Goal: Task Accomplishment & Management: Complete application form

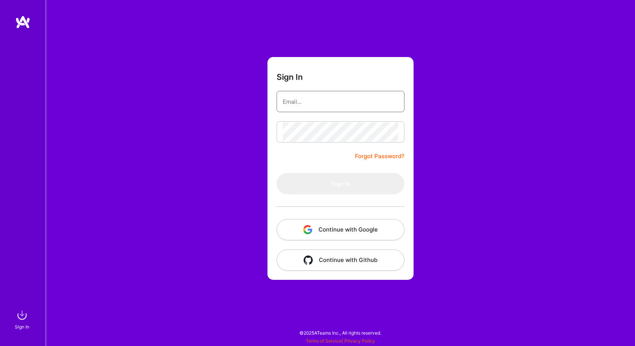
click at [311, 100] on input "email" at bounding box center [341, 101] width 116 height 19
type input "[EMAIL_ADDRESS][DOMAIN_NAME]"
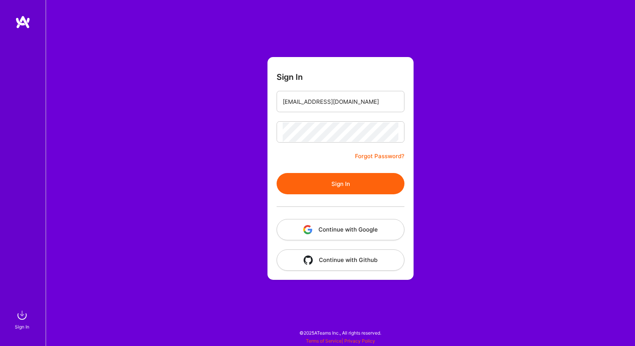
click at [341, 183] on button "Sign In" at bounding box center [340, 183] width 128 height 21
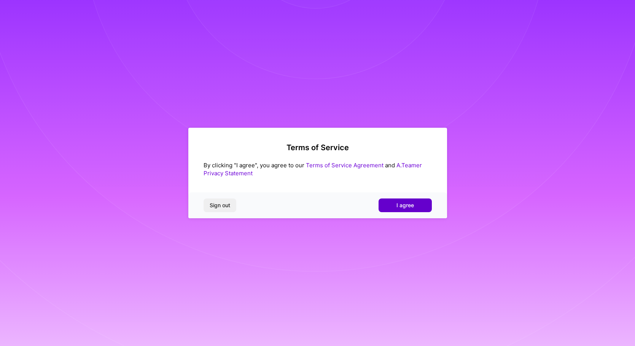
click at [394, 212] on button "I agree" at bounding box center [404, 205] width 53 height 14
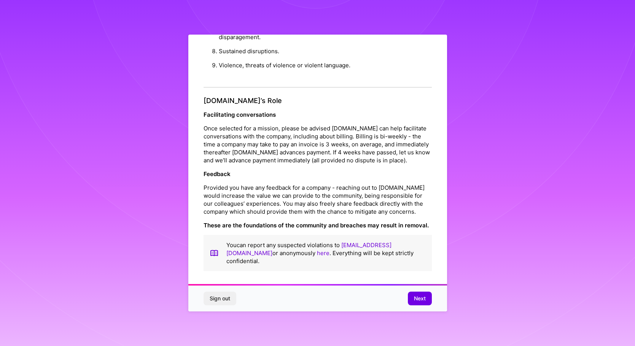
scroll to position [1, 0]
click at [421, 300] on span "Next" at bounding box center [420, 299] width 12 height 8
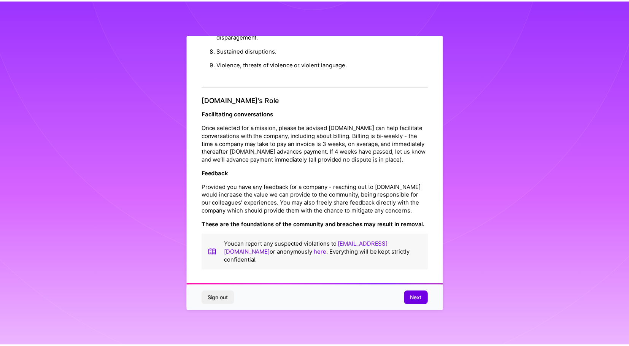
scroll to position [0, 0]
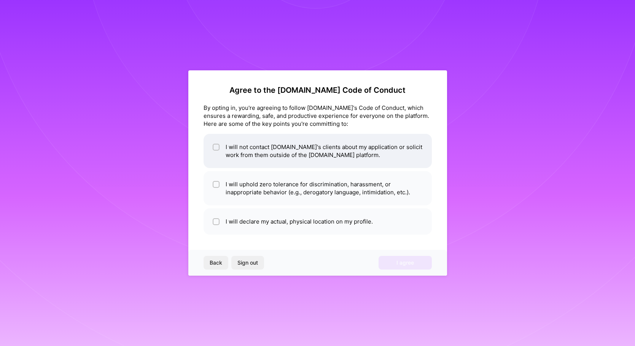
click at [278, 151] on li "I will not contact A.Team's clients about my application or solicit work from t…" at bounding box center [317, 151] width 228 height 34
checkbox input "false"
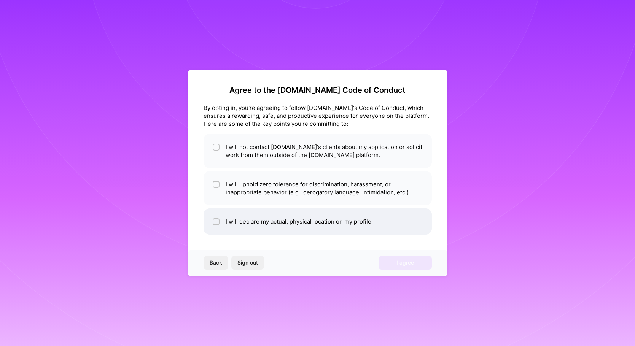
click at [270, 222] on li "I will declare my actual, physical location on my profile." at bounding box center [317, 221] width 228 height 26
checkbox input "true"
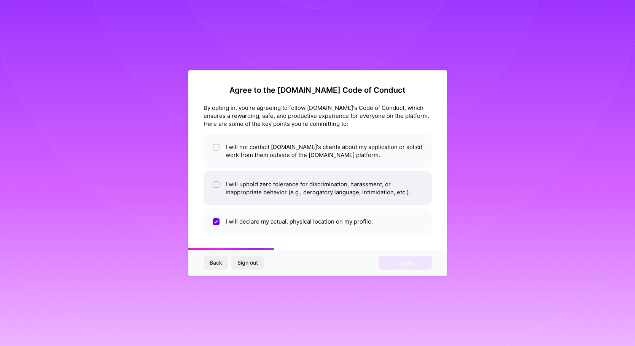
click at [272, 199] on li "I will uphold zero tolerance for discrimination, harassment, or inappropriate b…" at bounding box center [317, 188] width 228 height 34
checkbox input "true"
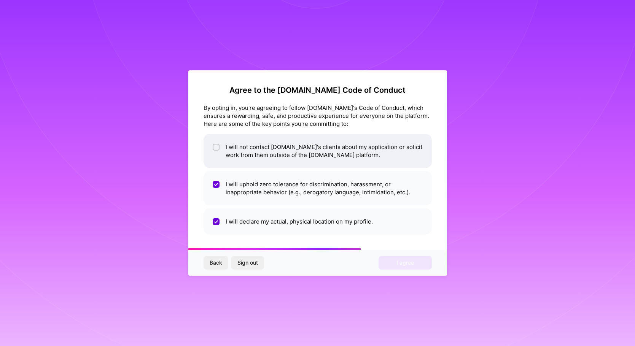
click at [270, 160] on li "I will not contact A.Team's clients about my application or solicit work from t…" at bounding box center [317, 151] width 228 height 34
checkbox input "true"
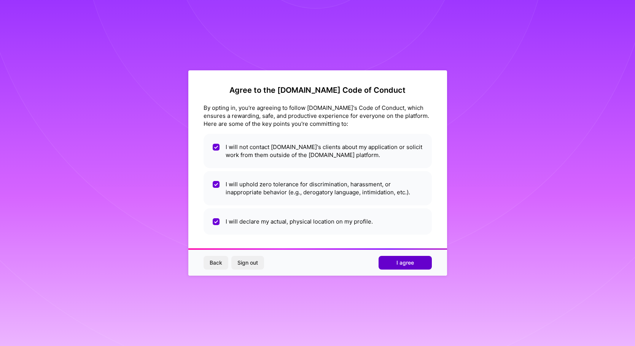
click at [390, 259] on button "I agree" at bounding box center [404, 263] width 53 height 14
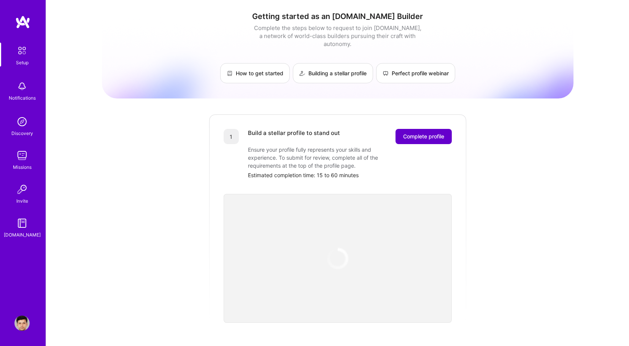
click at [435, 133] on span "Complete profile" at bounding box center [423, 137] width 41 height 8
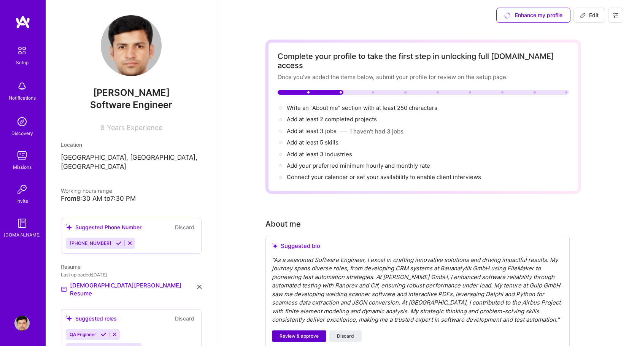
click at [299, 162] on span "Add your preferred minimum hourly and monthly rate →" at bounding box center [358, 165] width 143 height 7
select select "US"
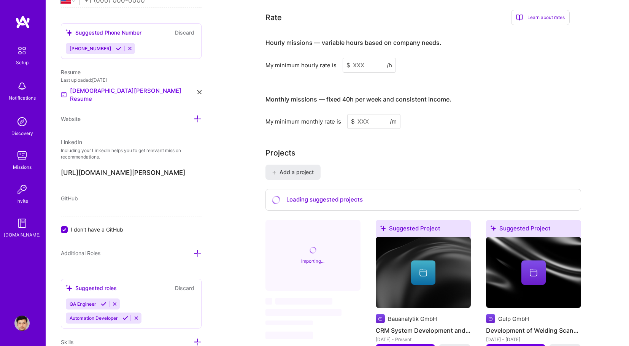
scroll to position [536, 0]
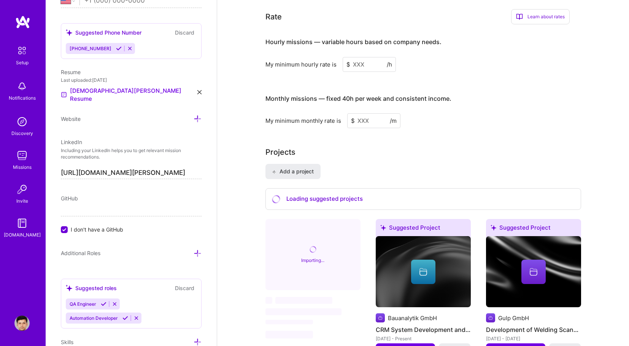
click at [116, 49] on icon at bounding box center [119, 49] width 6 height 6
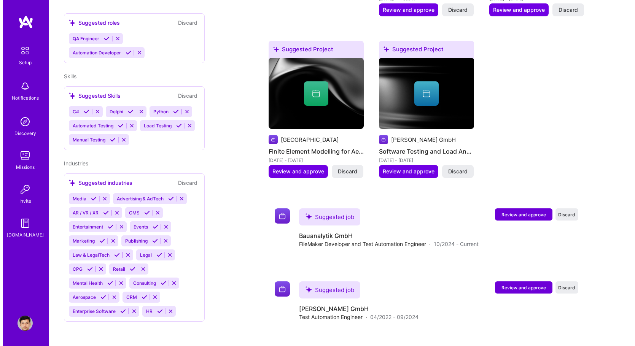
scroll to position [230, 0]
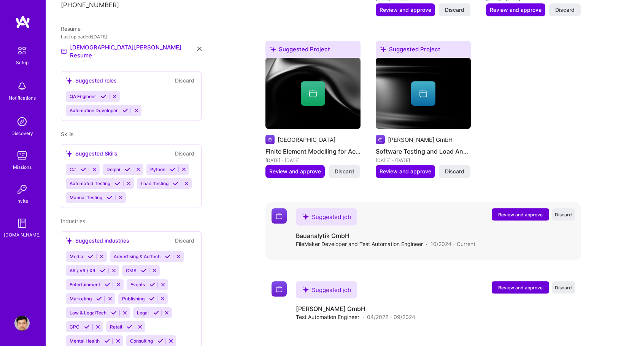
click at [515, 213] on span "Review and approve" at bounding box center [520, 214] width 44 height 6
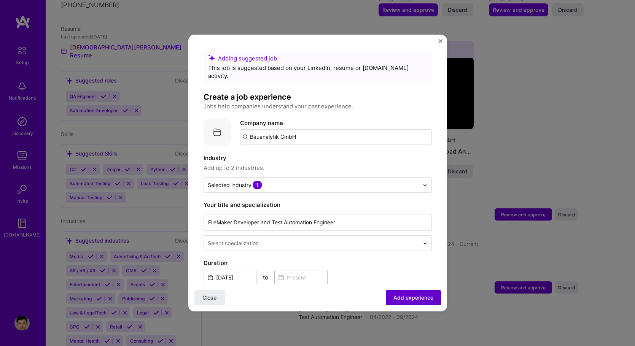
click at [415, 300] on span "Add experience" at bounding box center [413, 298] width 40 height 8
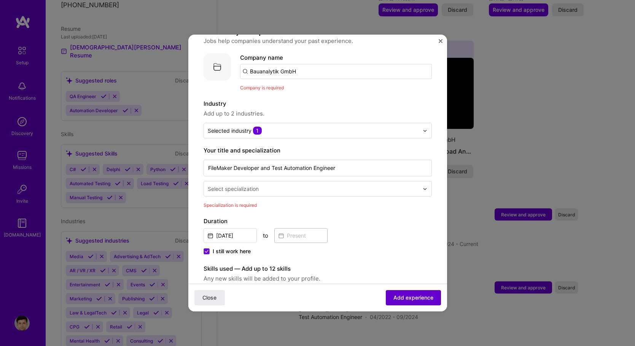
scroll to position [76, 0]
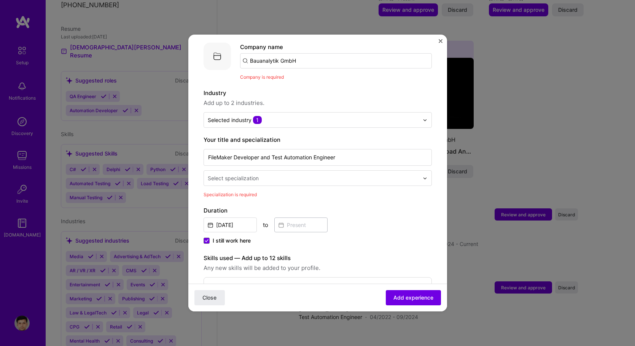
click at [256, 174] on div "Select specialization" at bounding box center [233, 178] width 51 height 8
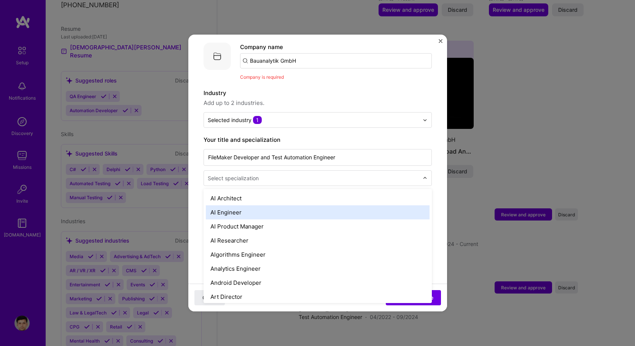
click at [259, 205] on div "AI Engineer" at bounding box center [318, 212] width 224 height 14
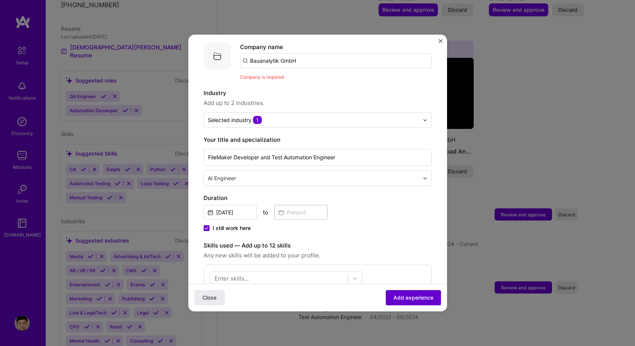
click at [396, 292] on button "Add experience" at bounding box center [413, 297] width 55 height 15
click at [386, 298] on button "Add experience" at bounding box center [413, 297] width 55 height 15
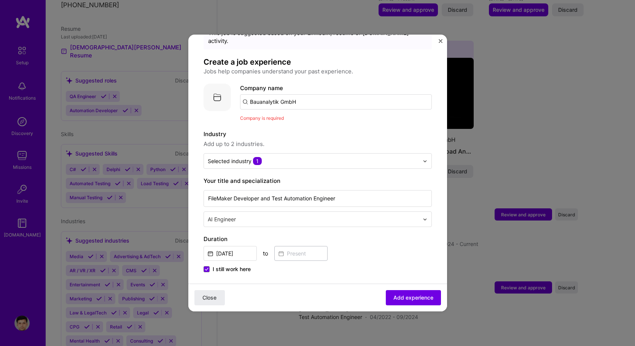
scroll to position [0, 0]
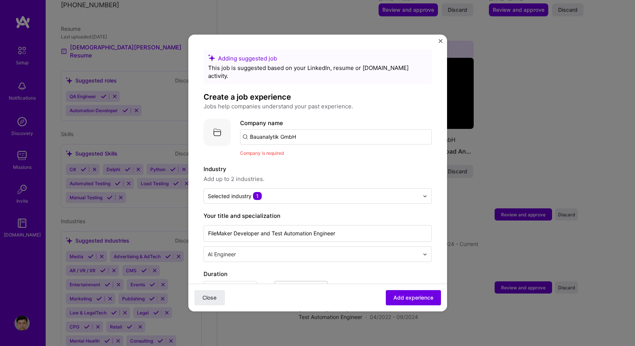
click at [294, 129] on input "Bauanalytik GmbH" at bounding box center [336, 136] width 192 height 15
drag, startPoint x: 321, startPoint y: 128, endPoint x: 214, endPoint y: 130, distance: 106.1
click at [214, 130] on div "Company logo Company name Bauanalytik GmbH Company is required" at bounding box center [317, 138] width 228 height 38
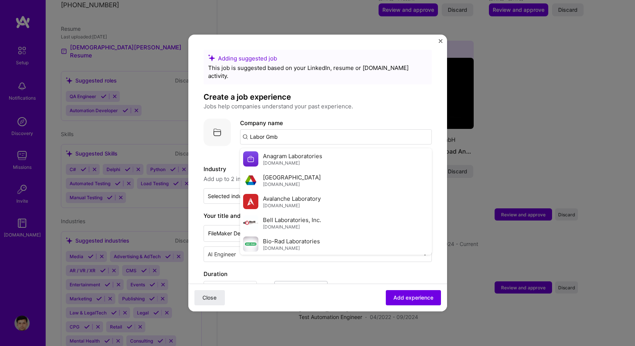
type input "Labor Gmbh"
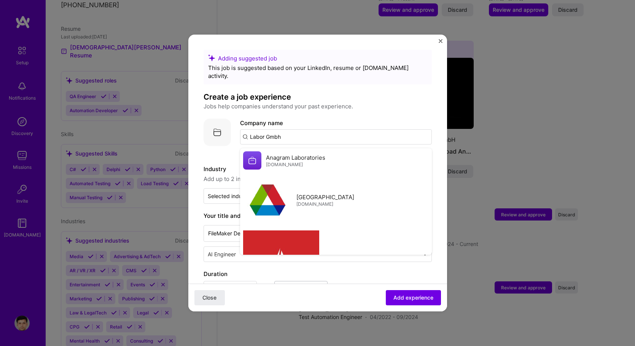
click button "Close" at bounding box center [209, 297] width 30 height 15
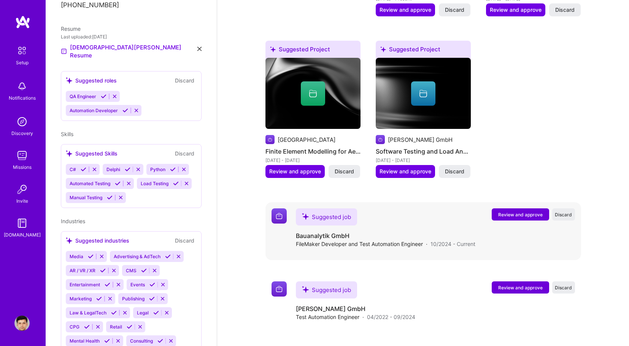
click at [529, 212] on span "Review and approve" at bounding box center [520, 214] width 44 height 6
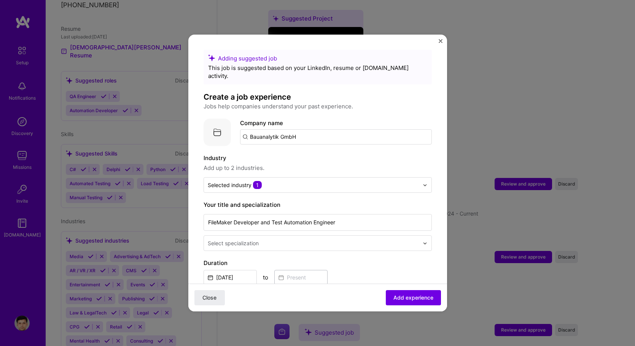
click at [403, 289] on div "Close Add experience" at bounding box center [317, 298] width 259 height 28
click at [407, 295] on span "Add experience" at bounding box center [413, 298] width 40 height 8
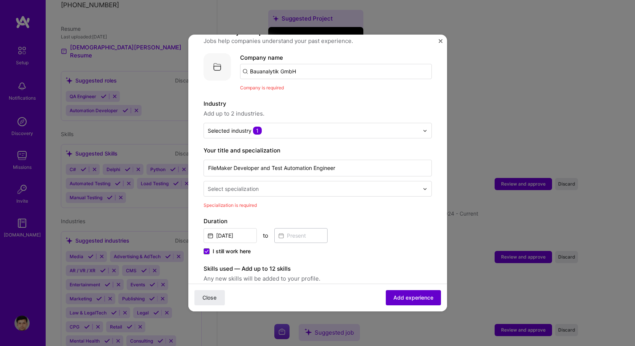
scroll to position [76, 0]
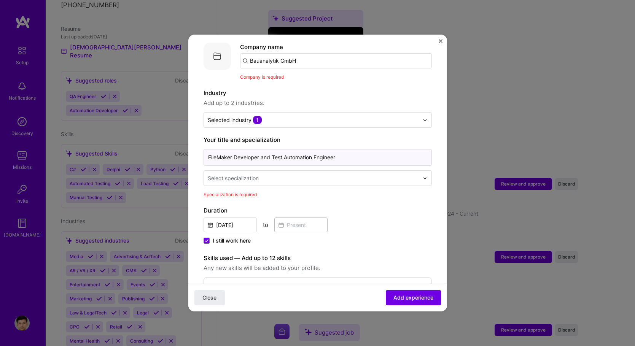
click at [280, 156] on input "FileMaker Developer and Test Automation Engineer" at bounding box center [317, 157] width 228 height 17
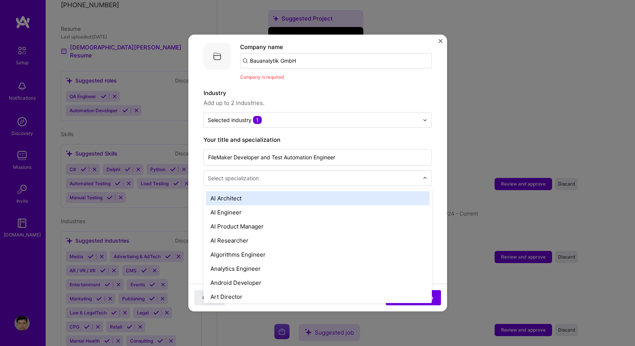
click at [281, 174] on input "text" at bounding box center [314, 178] width 213 height 8
click at [252, 191] on div "AI Architect" at bounding box center [318, 198] width 224 height 14
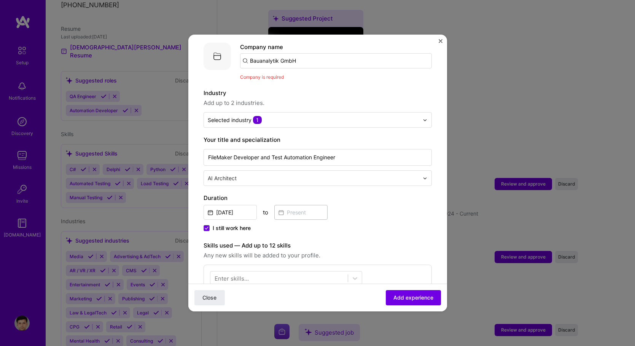
click at [258, 174] on input "text" at bounding box center [314, 178] width 213 height 8
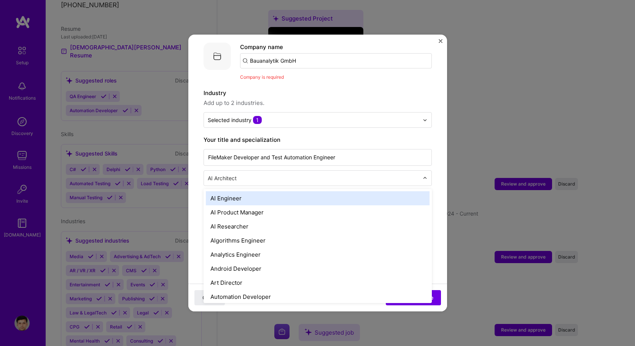
click at [253, 191] on div "AI Engineer" at bounding box center [318, 198] width 224 height 14
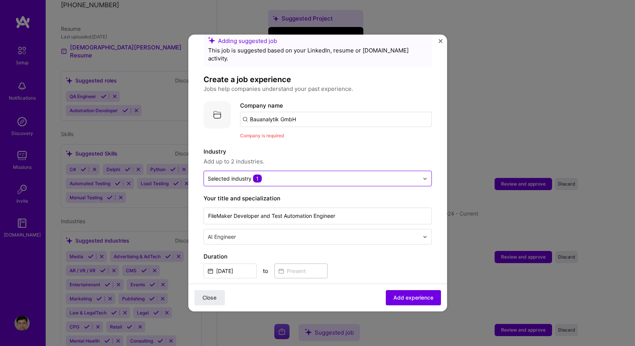
scroll to position [0, 0]
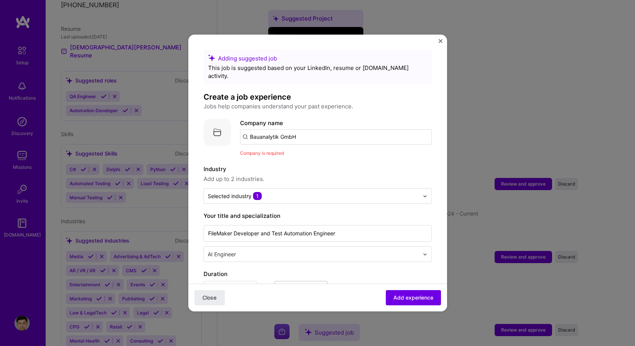
drag, startPoint x: 317, startPoint y: 126, endPoint x: 160, endPoint y: 121, distance: 157.1
click at [160, 121] on div "Adding suggested job This job is suggested based on your LinkedIn, resume or A.…" at bounding box center [317, 173] width 635 height 346
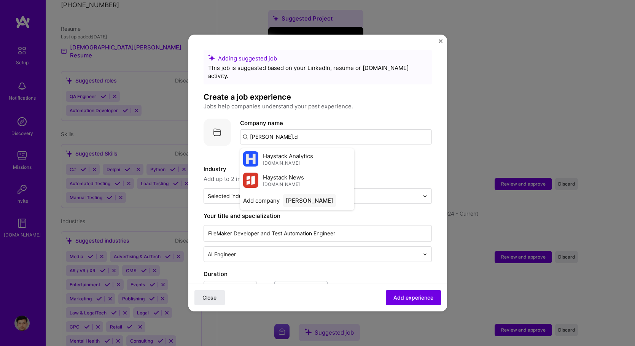
type input "hays.de"
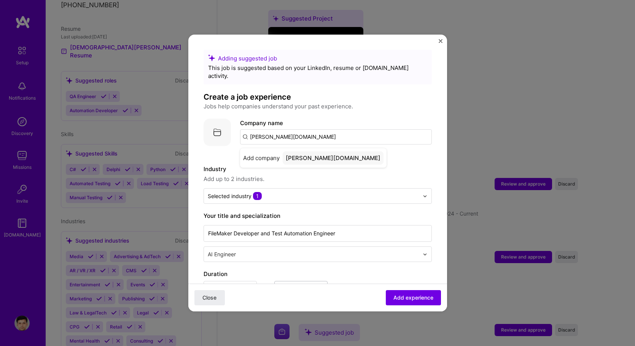
click button "Close" at bounding box center [209, 297] width 30 height 15
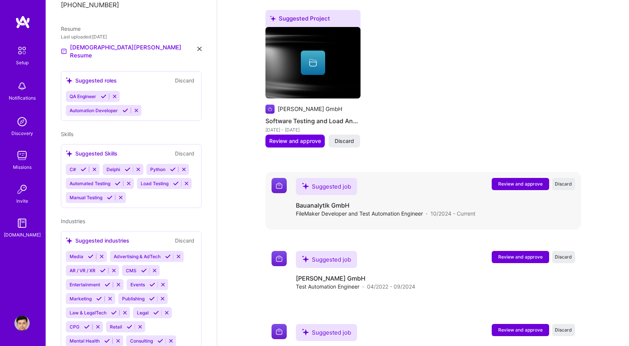
click at [533, 183] on span "Review and approve" at bounding box center [520, 184] width 44 height 6
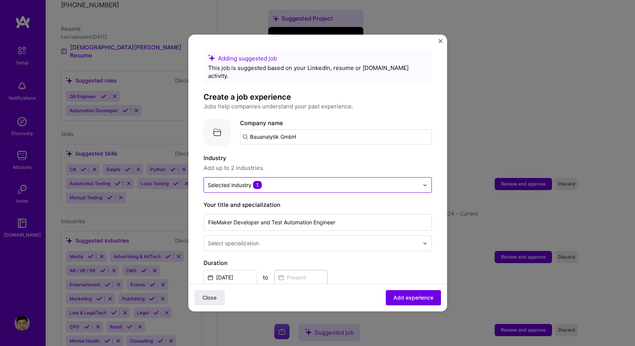
click at [288, 182] on div "Selected industry 1" at bounding box center [313, 185] width 219 height 15
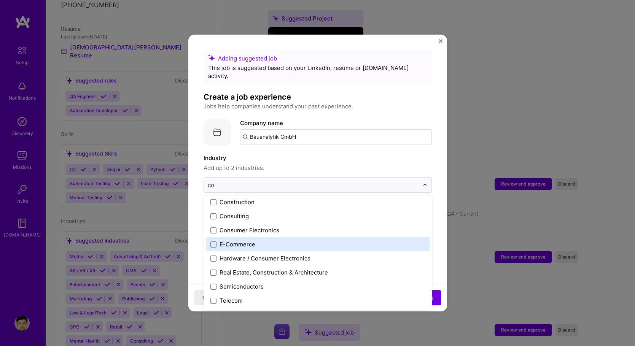
scroll to position [59, 0]
type input "con"
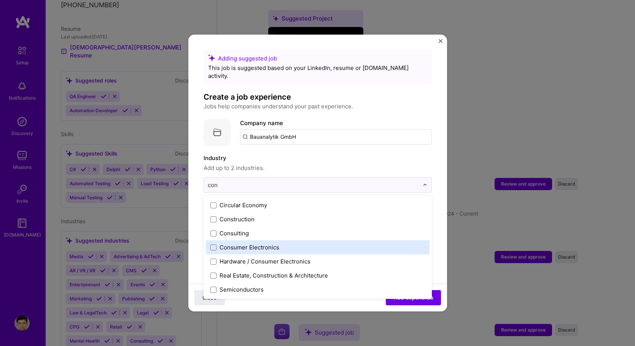
scroll to position [0, 0]
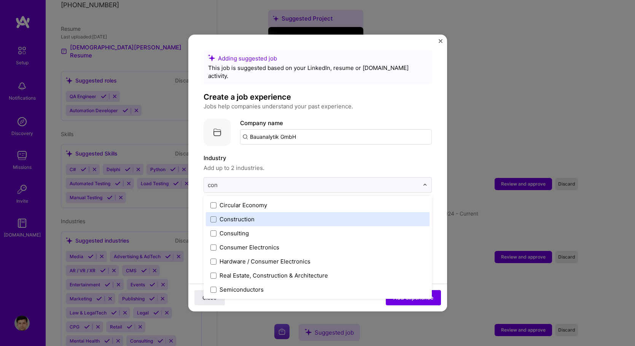
click at [248, 218] on div "Construction" at bounding box center [318, 219] width 224 height 14
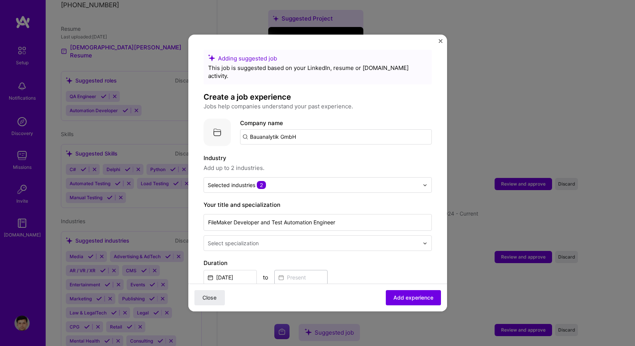
click at [303, 164] on span "Add up to 2 industries." at bounding box center [317, 168] width 228 height 9
click at [263, 238] on div at bounding box center [314, 243] width 213 height 10
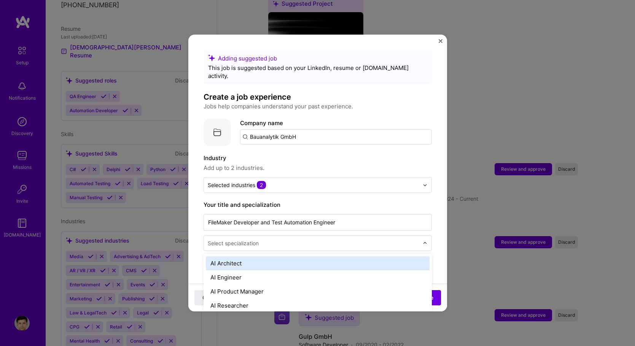
scroll to position [553, 0]
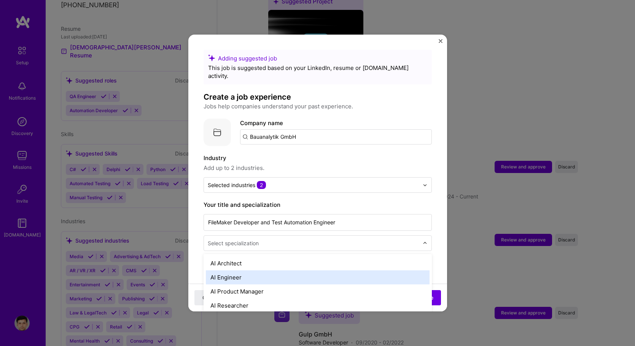
click at [241, 272] on div "AI Engineer" at bounding box center [318, 277] width 224 height 14
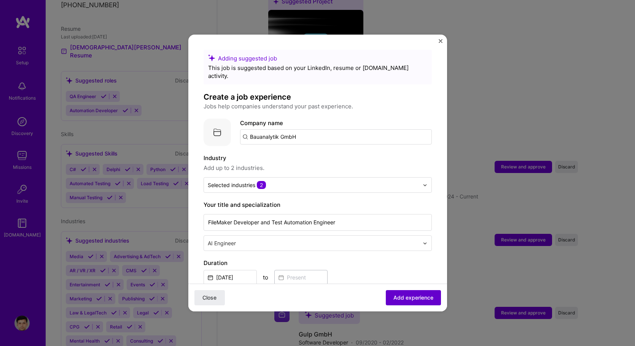
click at [393, 302] on button "Add experience" at bounding box center [413, 297] width 55 height 15
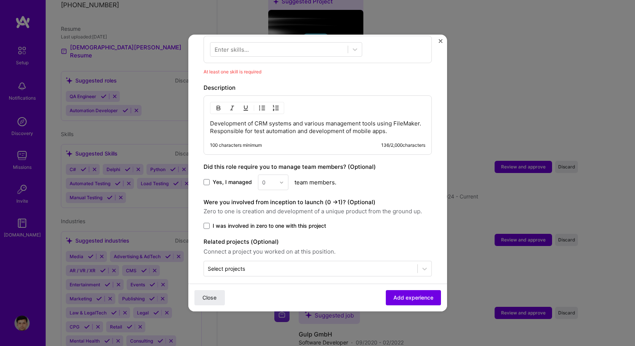
scroll to position [0, 0]
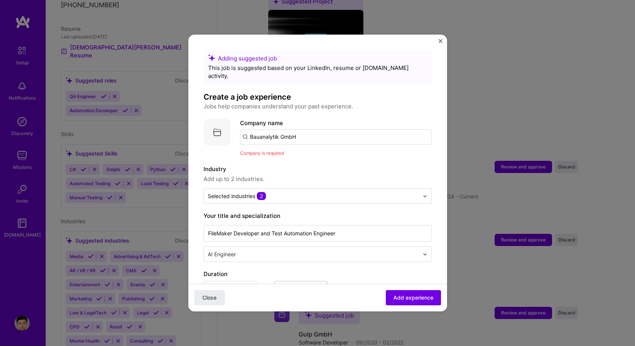
click at [304, 129] on input "Bauanalytik GmbH" at bounding box center [336, 136] width 192 height 15
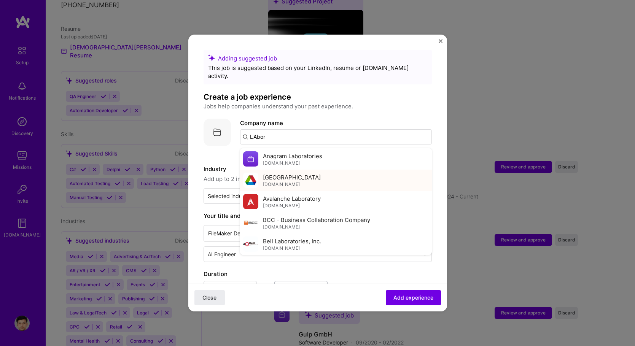
click at [343, 170] on div "Argonne National Laboratory anl.gov" at bounding box center [336, 180] width 192 height 21
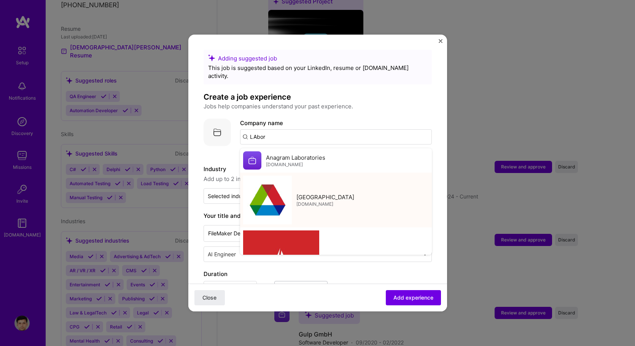
type input "Argonne National Laboratory"
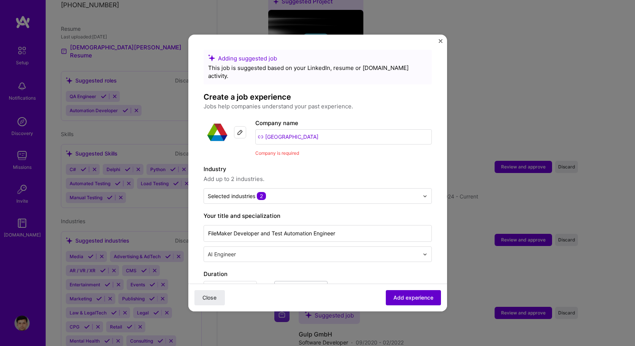
click at [412, 300] on span "Add experience" at bounding box center [413, 298] width 40 height 8
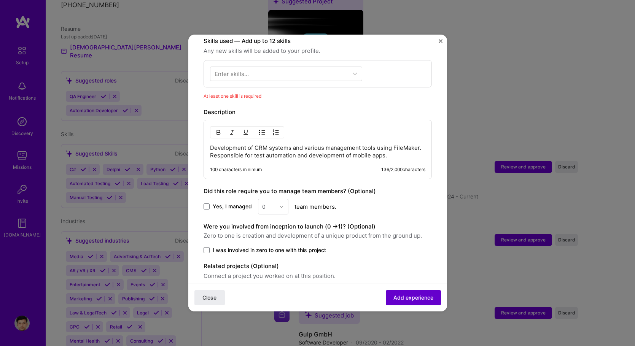
scroll to position [275, 0]
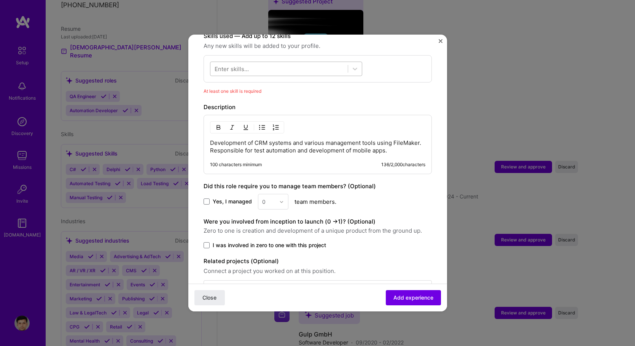
click at [257, 63] on div at bounding box center [278, 69] width 137 height 13
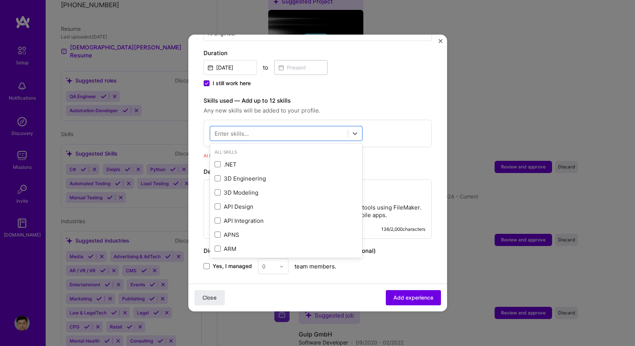
scroll to position [186, 0]
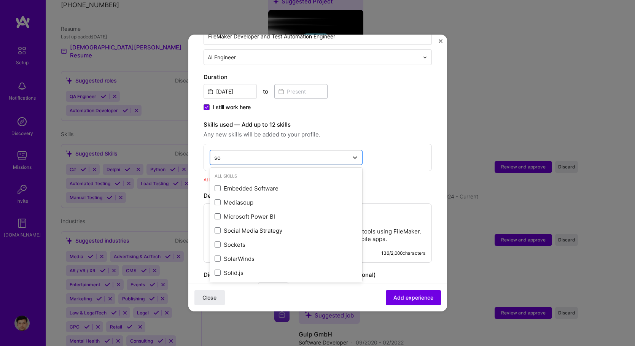
click at [304, 184] on div "Embedded Software" at bounding box center [285, 188] width 143 height 8
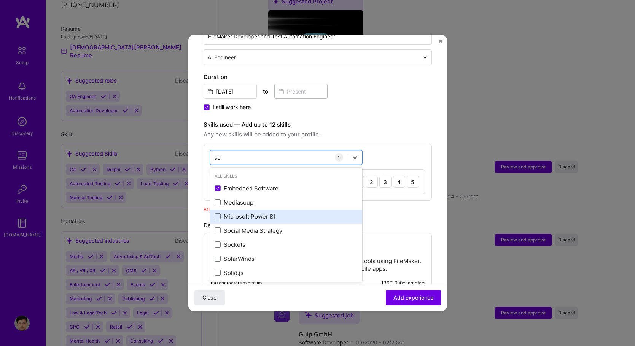
scroll to position [45, 0]
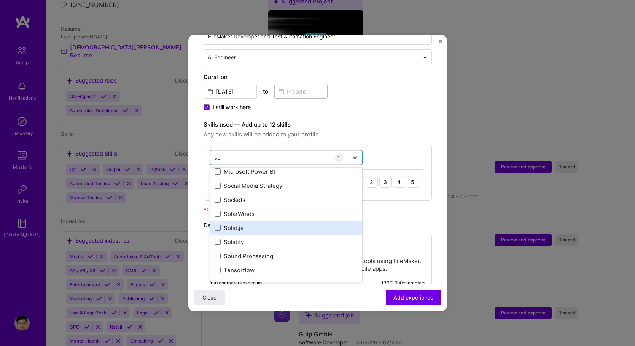
click at [279, 224] on div "Solid.js" at bounding box center [286, 228] width 152 height 14
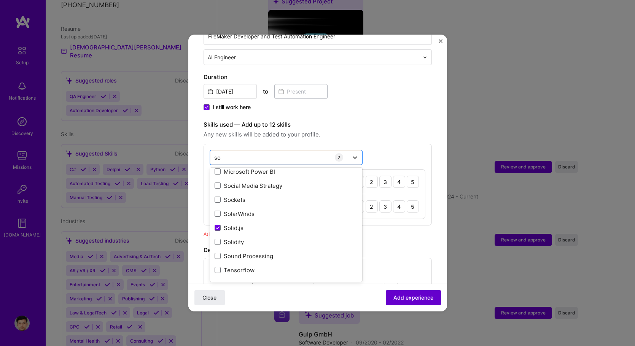
type input "so"
click at [410, 302] on button "Add experience" at bounding box center [413, 297] width 55 height 15
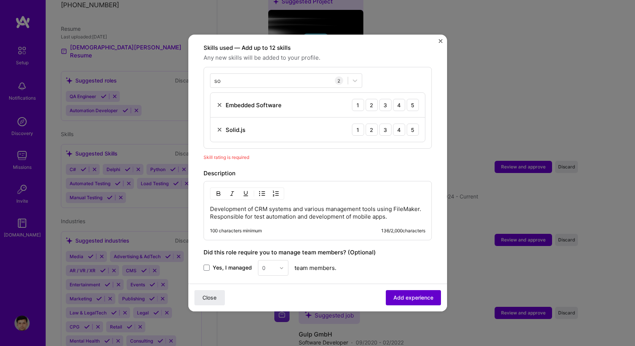
scroll to position [264, 0]
click at [393, 123] on div "4" at bounding box center [399, 129] width 12 height 12
click at [394, 100] on div "4" at bounding box center [399, 104] width 12 height 12
click at [407, 98] on div "5" at bounding box center [412, 104] width 12 height 12
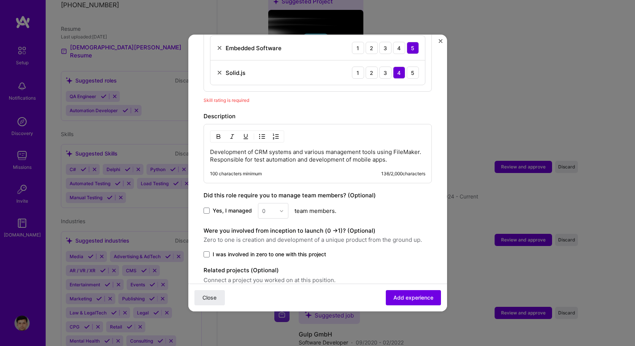
scroll to position [348, 0]
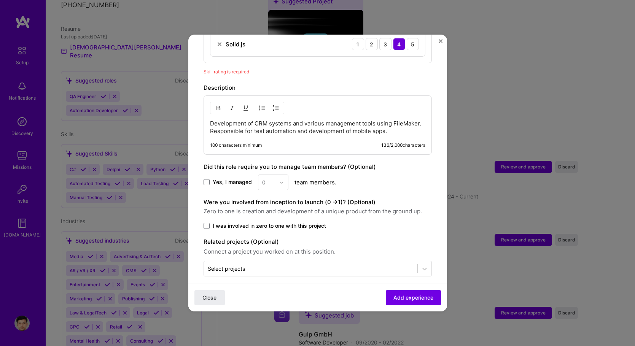
click at [228, 178] on span "Yes, I managed" at bounding box center [232, 182] width 39 height 8
click at [0, 0] on input "Yes, I managed" at bounding box center [0, 0] width 0 height 0
click at [281, 180] on img at bounding box center [281, 182] width 5 height 5
click at [270, 266] on div "6" at bounding box center [273, 273] width 26 height 14
click at [276, 175] on div "6" at bounding box center [268, 182] width 21 height 15
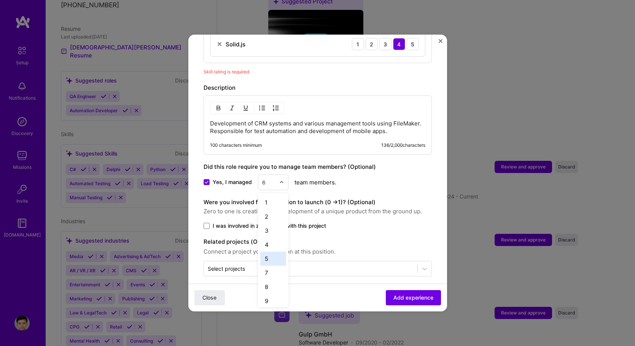
click at [267, 252] on div "5" at bounding box center [273, 259] width 26 height 14
click at [394, 291] on button "Add experience" at bounding box center [413, 297] width 55 height 15
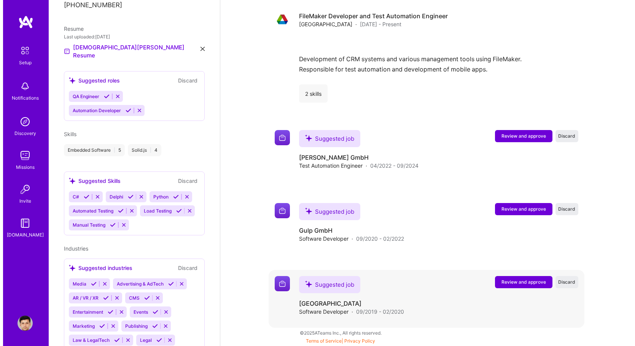
scroll to position [724, 0]
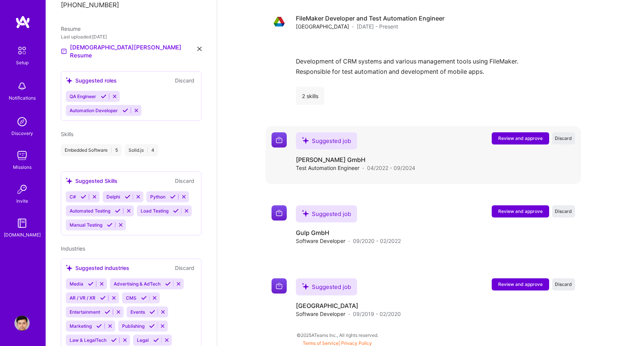
click at [503, 140] on button "Review and approve" at bounding box center [520, 138] width 57 height 12
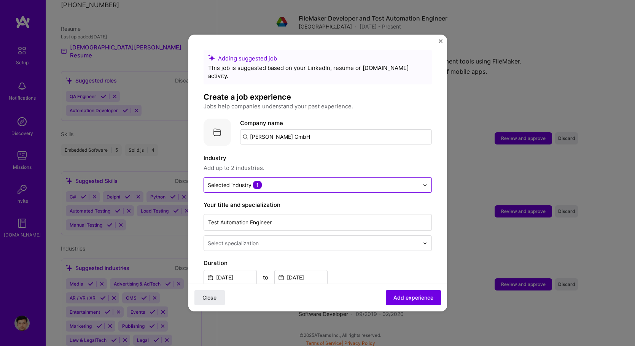
click at [262, 181] on input "text" at bounding box center [313, 185] width 211 height 8
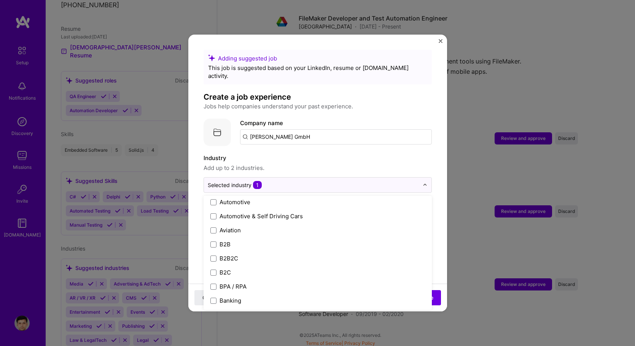
scroll to position [178, 0]
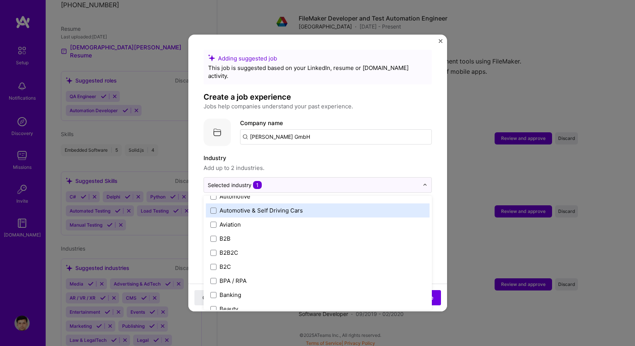
click at [270, 206] on div "Automotive & Self Driving Cars" at bounding box center [260, 210] width 83 height 8
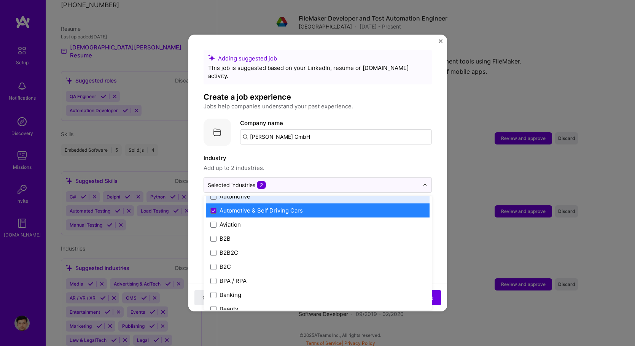
click at [240, 192] on div "Automotive" at bounding box center [234, 196] width 31 height 8
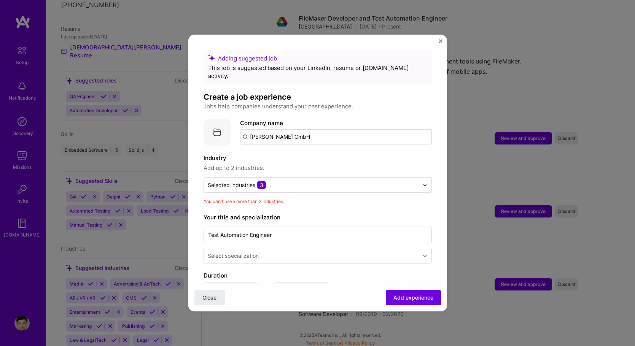
click at [290, 154] on label "Industry" at bounding box center [317, 158] width 228 height 9
click at [303, 181] on input "text" at bounding box center [313, 185] width 211 height 8
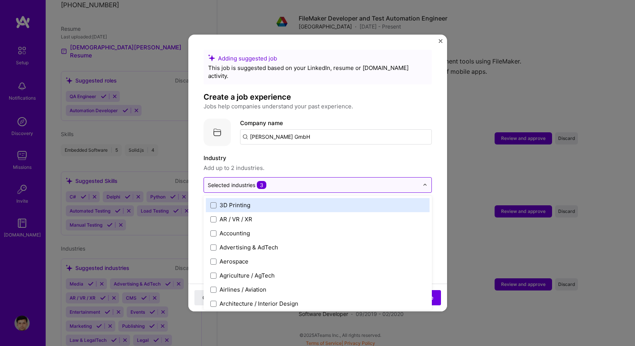
click at [303, 181] on input "text" at bounding box center [313, 185] width 211 height 8
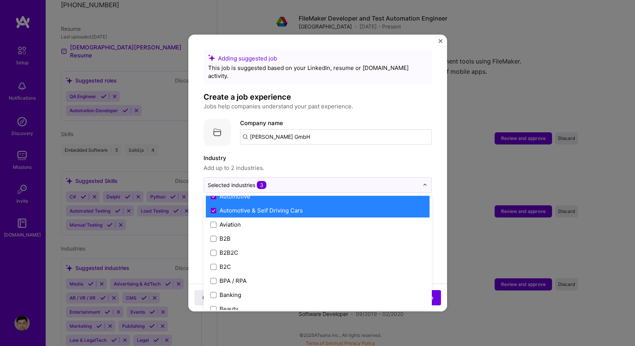
click at [250, 192] on div "Automotive" at bounding box center [234, 196] width 31 height 8
click at [342, 154] on label "Industry" at bounding box center [317, 158] width 228 height 9
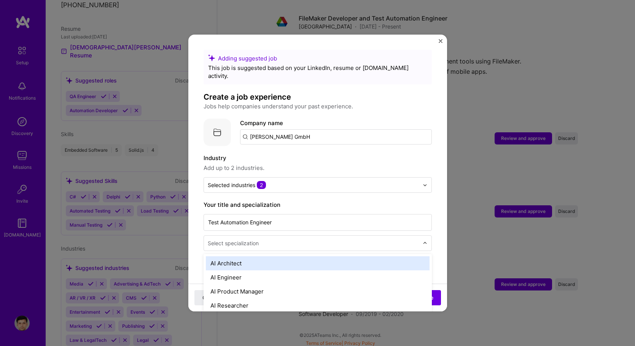
click at [268, 239] on input "text" at bounding box center [314, 243] width 213 height 8
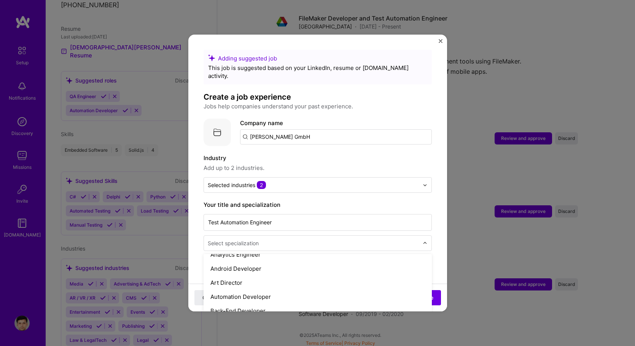
scroll to position [89, 0]
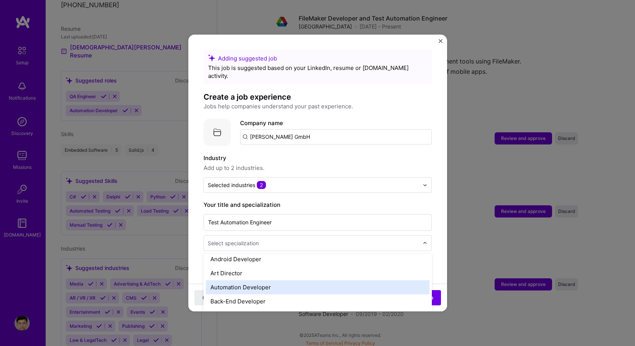
click at [265, 280] on div "Automation Developer" at bounding box center [318, 287] width 224 height 14
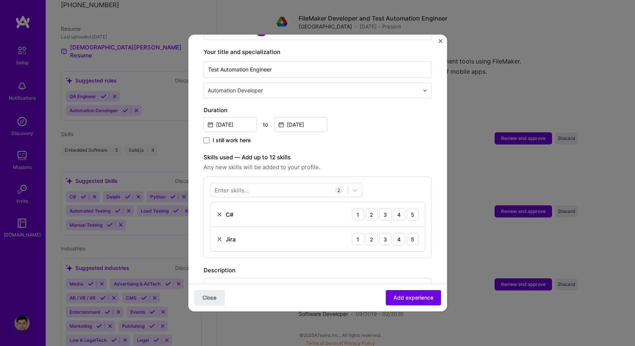
scroll to position [178, 0]
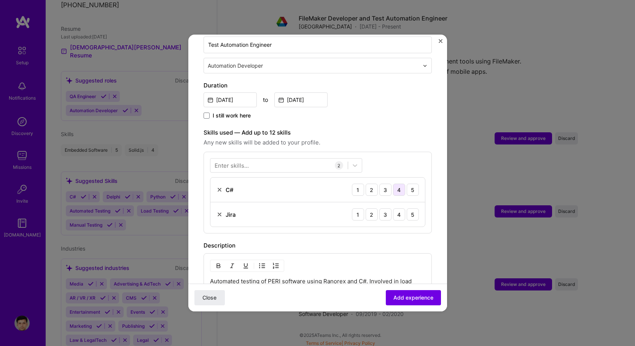
click at [397, 184] on div "4" at bounding box center [399, 190] width 12 height 12
click at [406, 184] on div "5" at bounding box center [412, 190] width 12 height 12
click at [394, 210] on div "4" at bounding box center [399, 214] width 12 height 12
click at [409, 208] on div "5" at bounding box center [412, 214] width 12 height 12
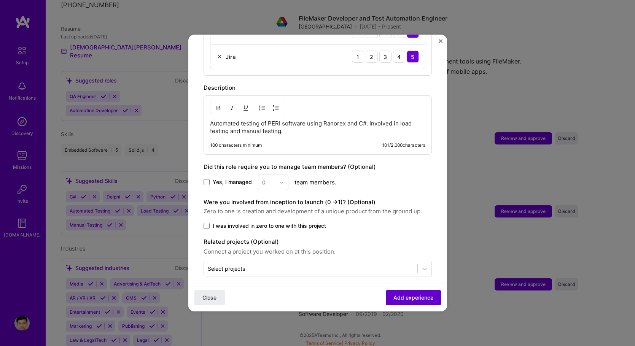
click at [402, 301] on span "Add experience" at bounding box center [413, 298] width 40 height 8
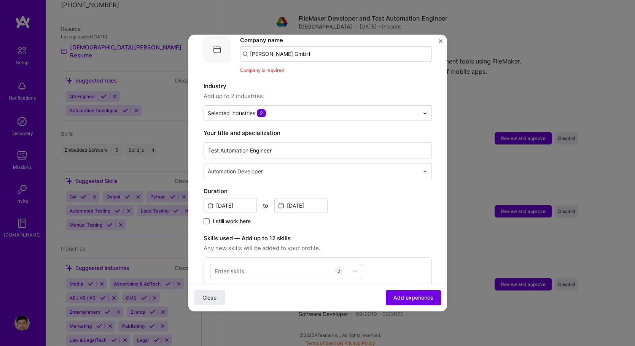
scroll to position [76, 0]
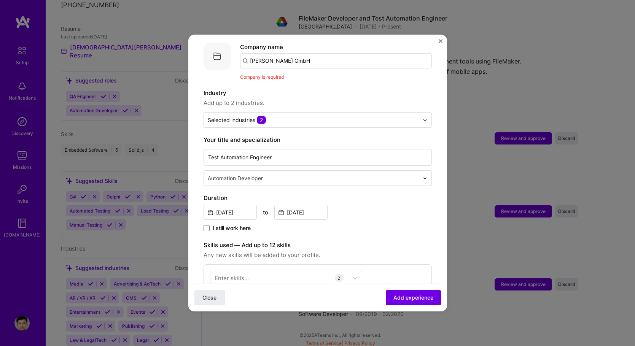
click at [268, 53] on input "Hays GmbH" at bounding box center [336, 60] width 192 height 15
drag, startPoint x: 284, startPoint y: 51, endPoint x: 261, endPoint y: 52, distance: 23.6
click at [261, 53] on input "Hays GmbH" at bounding box center [336, 60] width 192 height 15
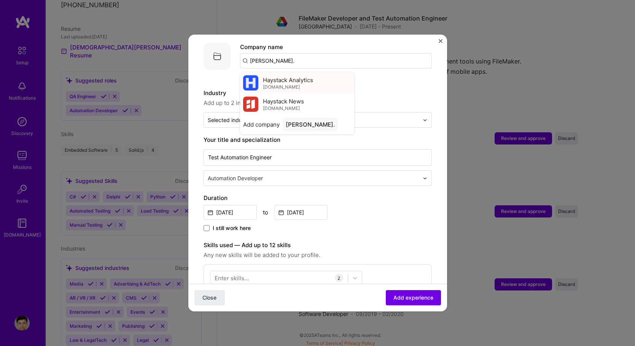
click at [291, 84] on span "usehaystack.io" at bounding box center [281, 87] width 37 height 6
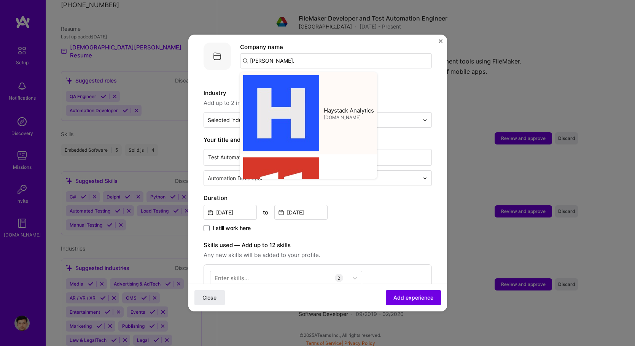
type input "Haystack Analytics"
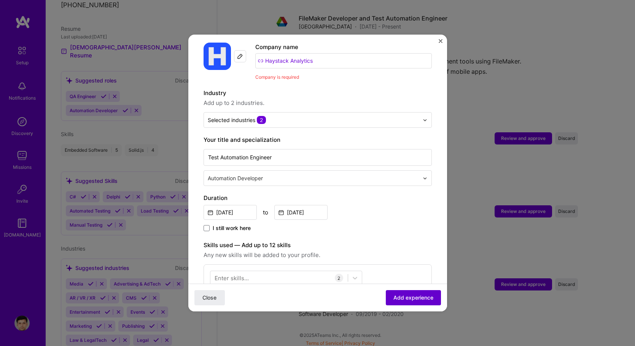
click at [404, 298] on span "Add experience" at bounding box center [413, 298] width 40 height 8
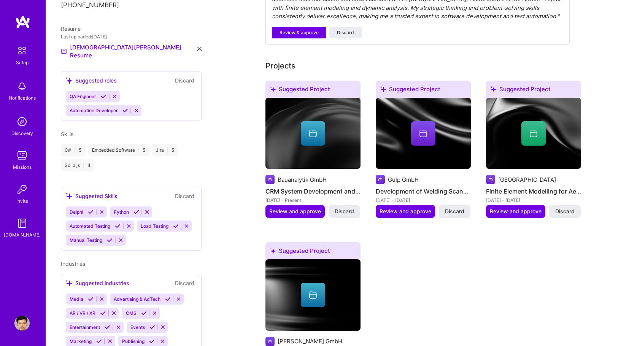
scroll to position [770, 0]
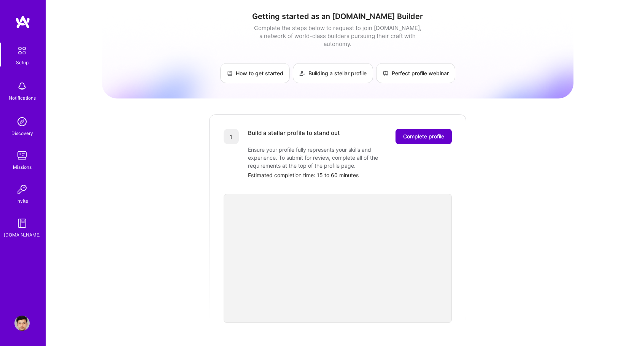
click at [433, 133] on span "Complete profile" at bounding box center [423, 137] width 41 height 8
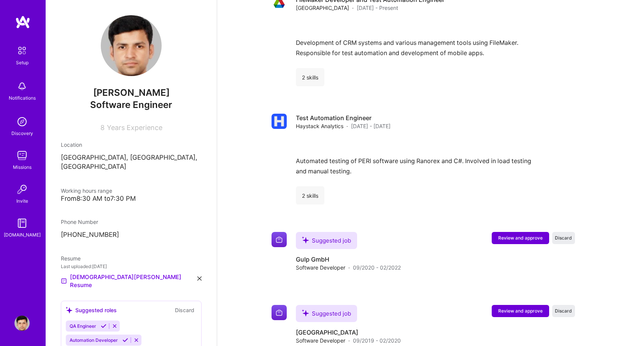
scroll to position [770, 0]
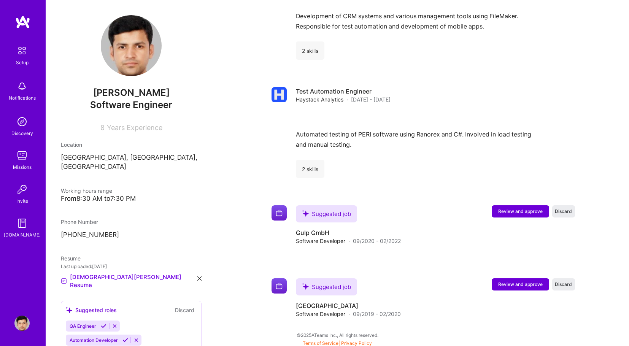
click at [34, 125] on link "Discovery" at bounding box center [21, 125] width 47 height 23
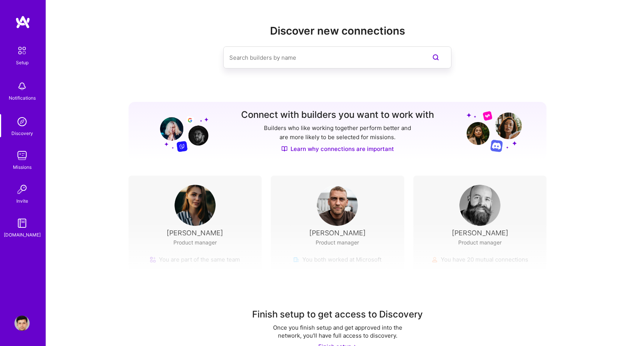
scroll to position [17, 0]
